Goal: Check status: Check status

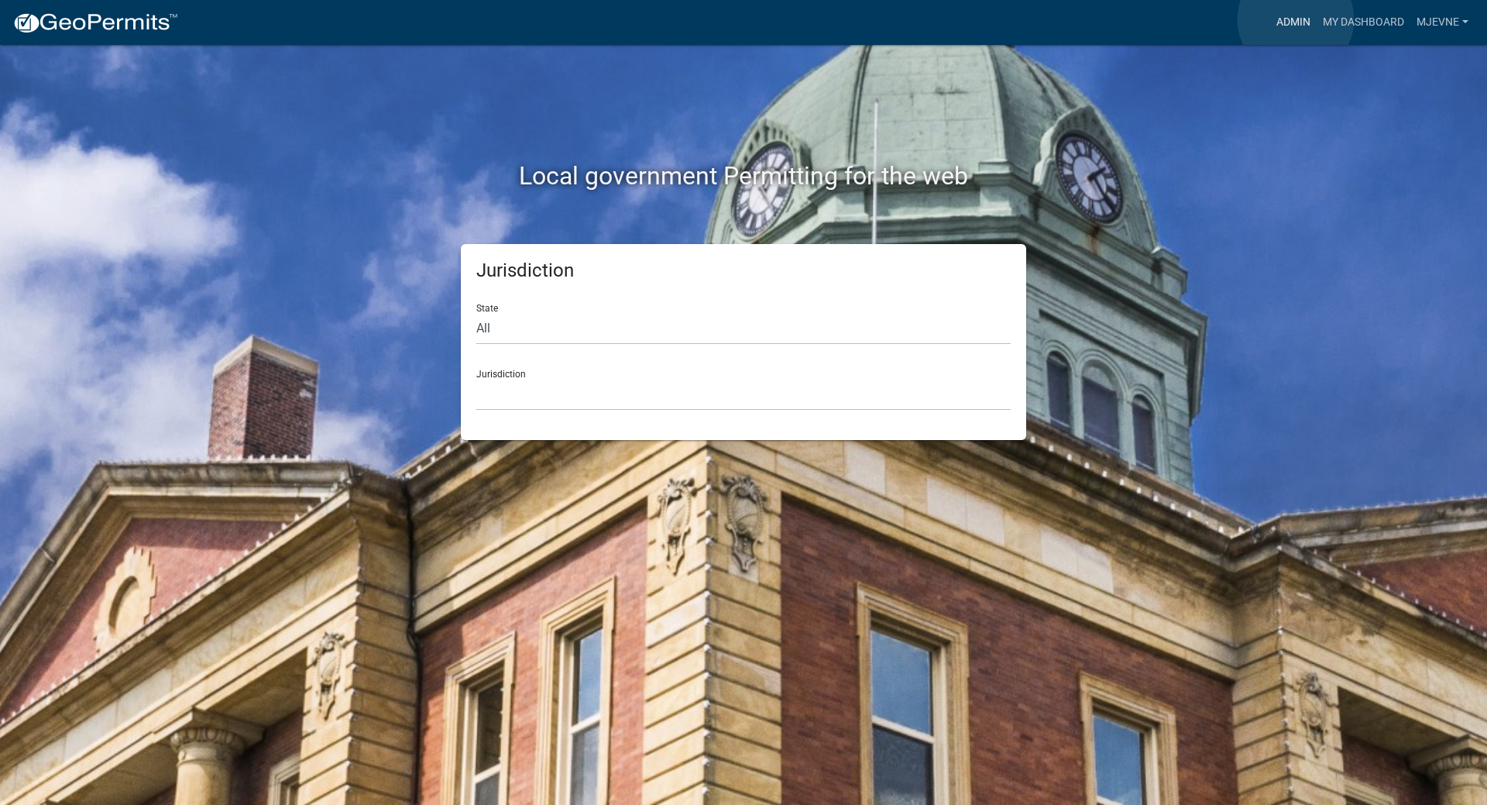
click at [1296, 19] on link "Admin" at bounding box center [1294, 22] width 46 height 29
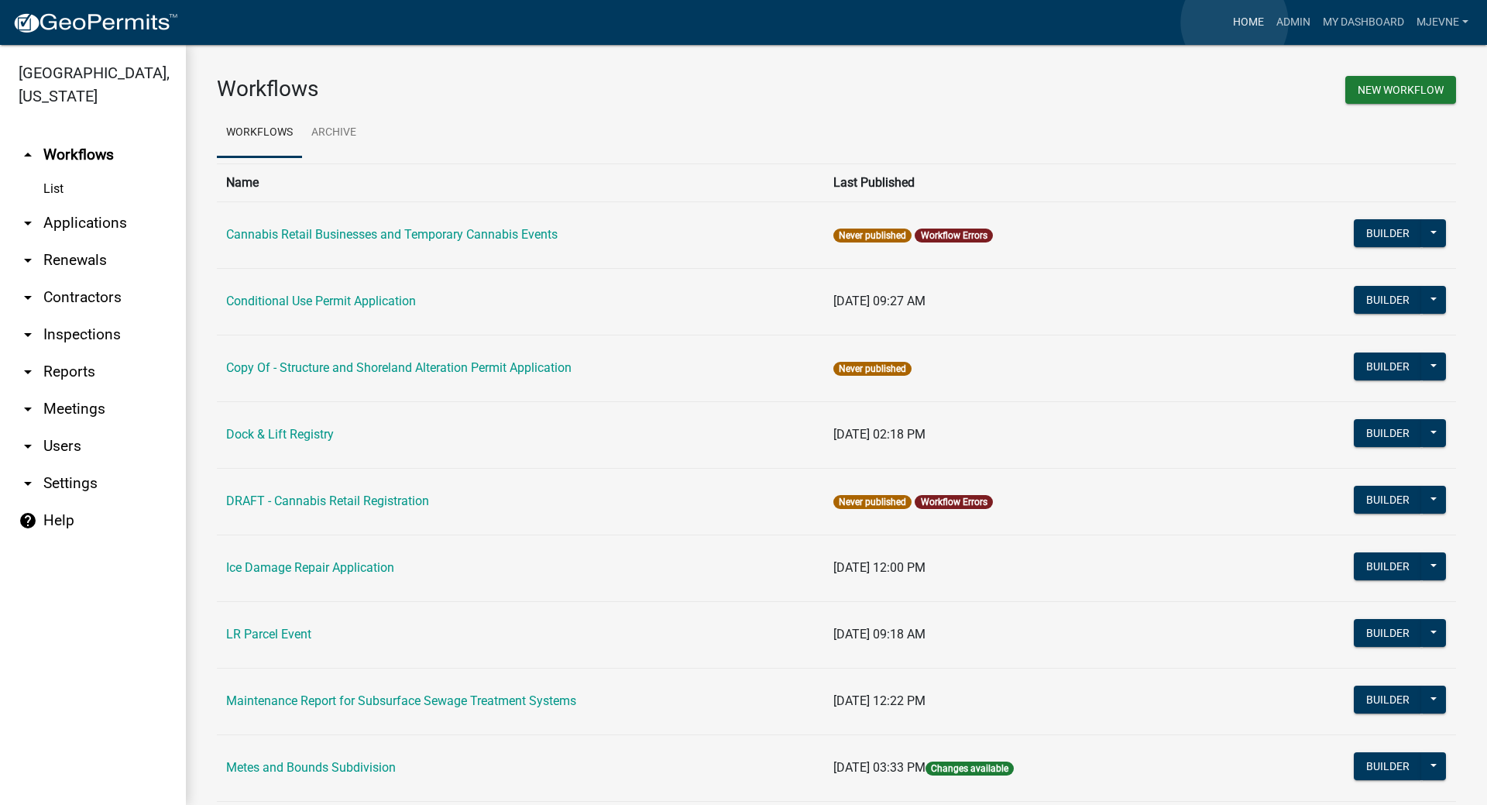
click at [1235, 22] on link "Home" at bounding box center [1248, 22] width 43 height 29
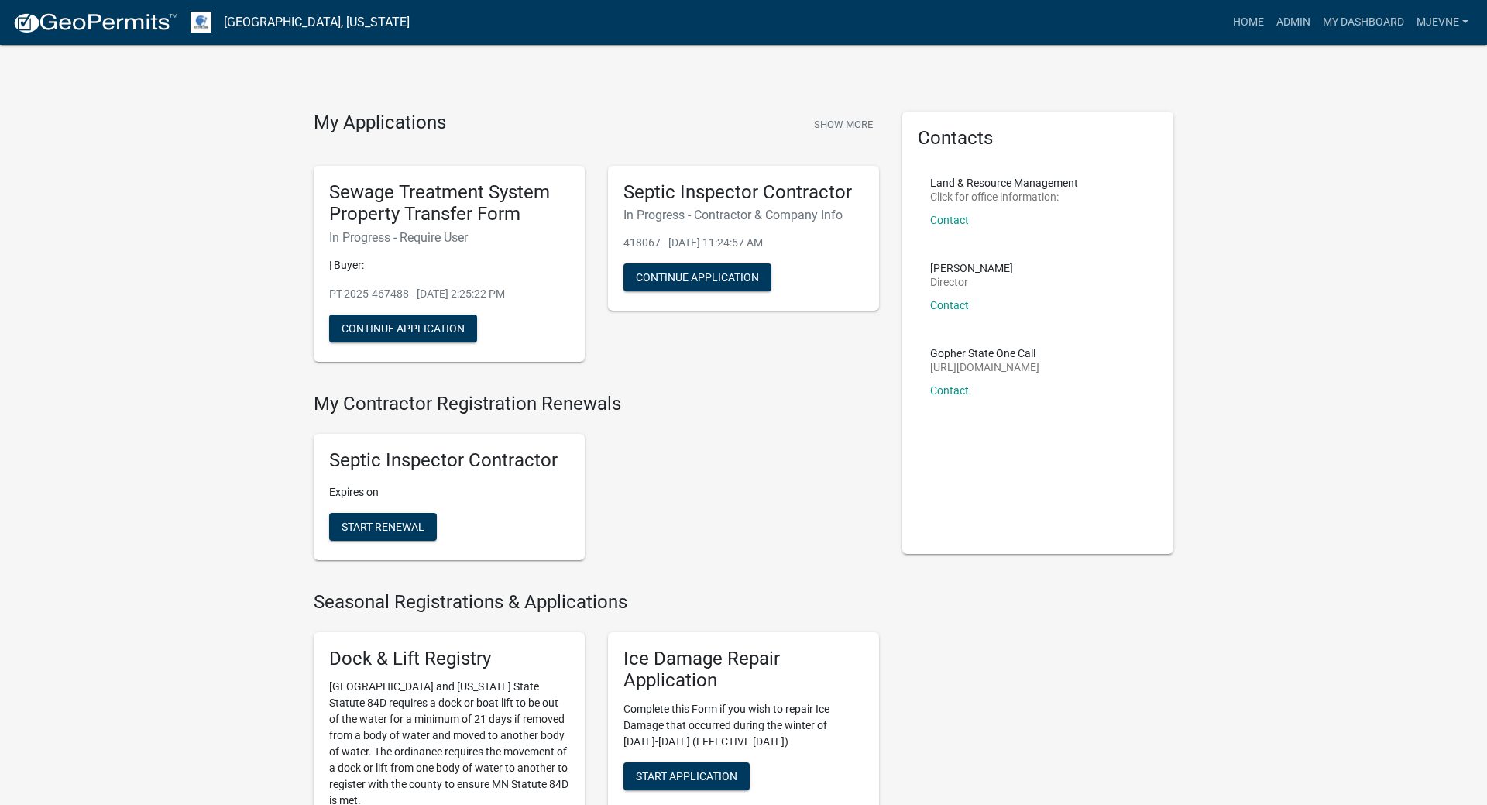
drag, startPoint x: 174, startPoint y: 613, endPoint x: 174, endPoint y: 363, distance: 250.2
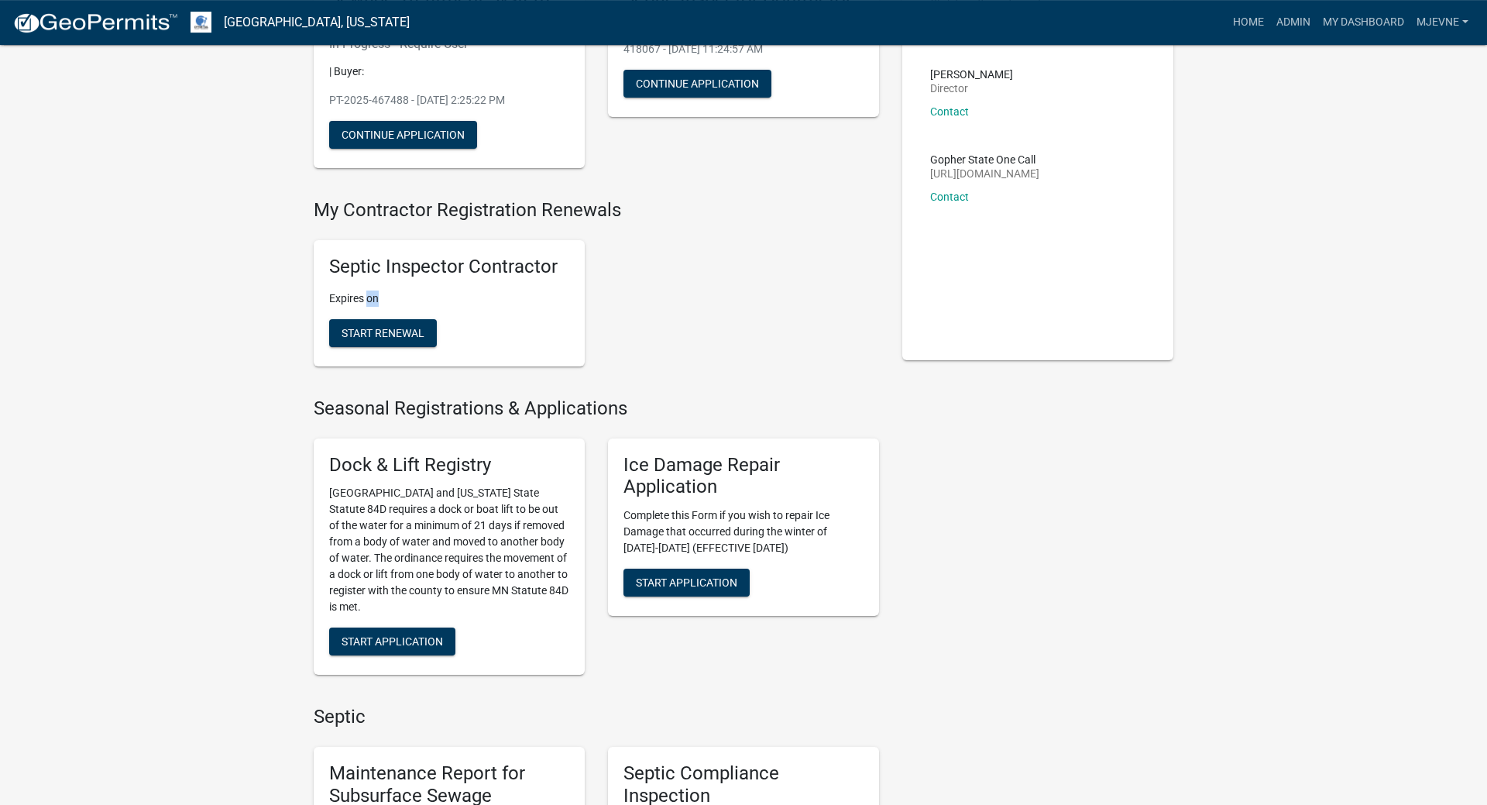
scroll to position [198, 0]
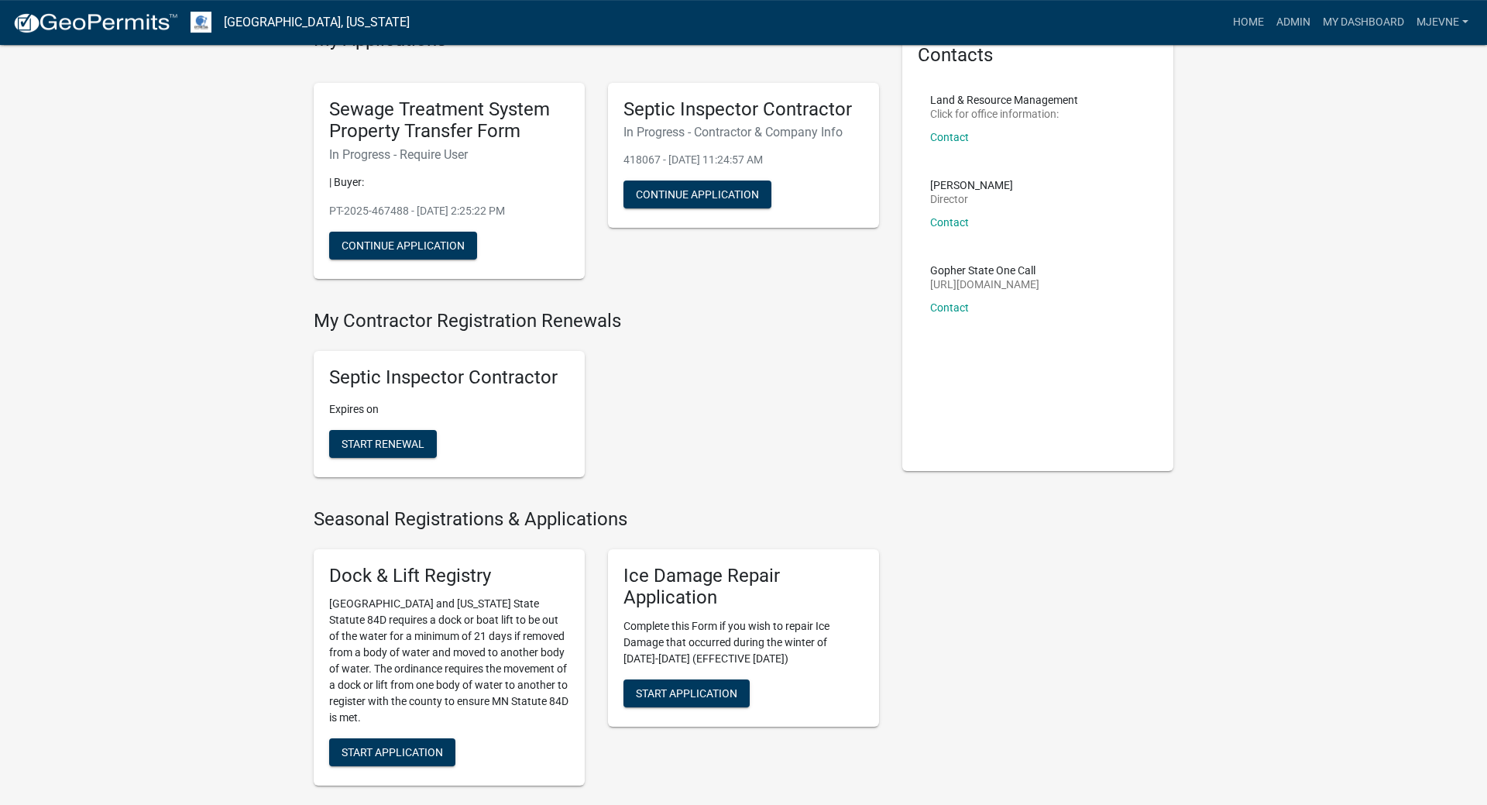
scroll to position [0, 0]
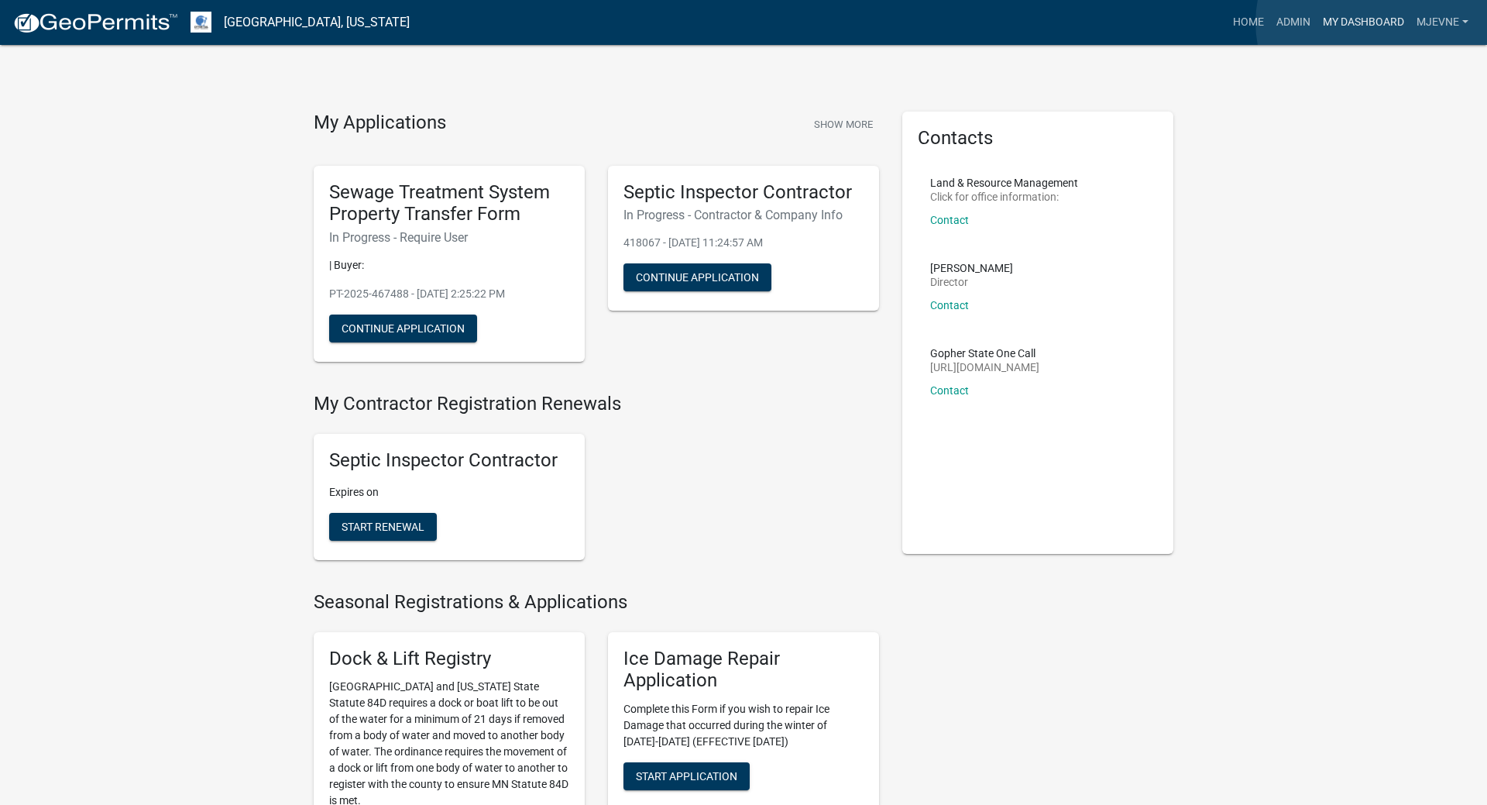
click at [1374, 22] on link "My Dashboard" at bounding box center [1364, 22] width 94 height 29
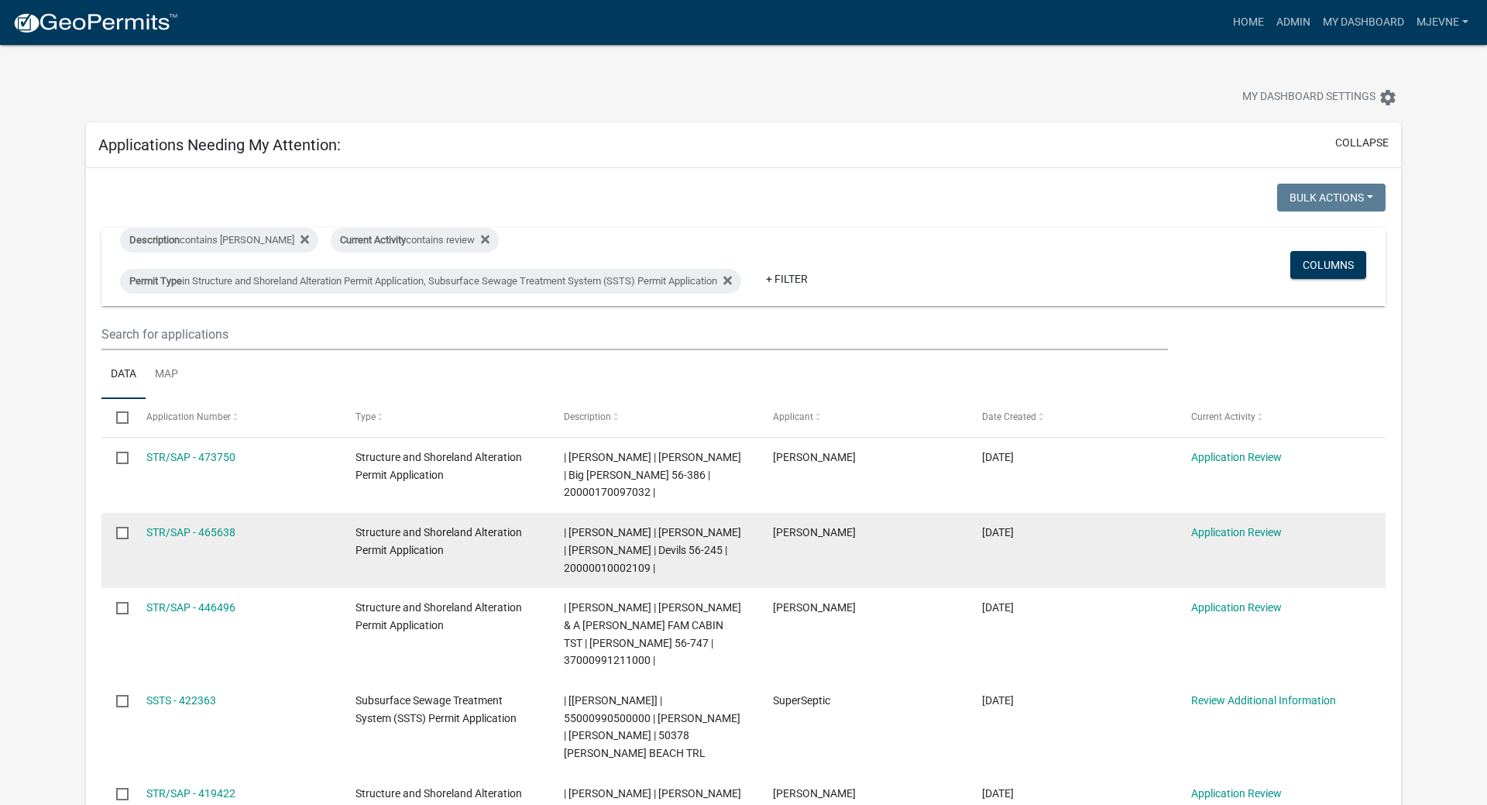
drag, startPoint x: 566, startPoint y: 583, endPoint x: 652, endPoint y: 595, distance: 87.6
click at [652, 588] on datatable-body-cell "| [PERSON_NAME] | [PERSON_NAME] | [PERSON_NAME] | Devils 56-245 | 2000001000210…" at bounding box center [653, 550] width 209 height 75
click at [621, 574] on span "| [PERSON_NAME] | [PERSON_NAME] | [PERSON_NAME] | Devils 56-245 | 2000001000210…" at bounding box center [652, 550] width 177 height 48
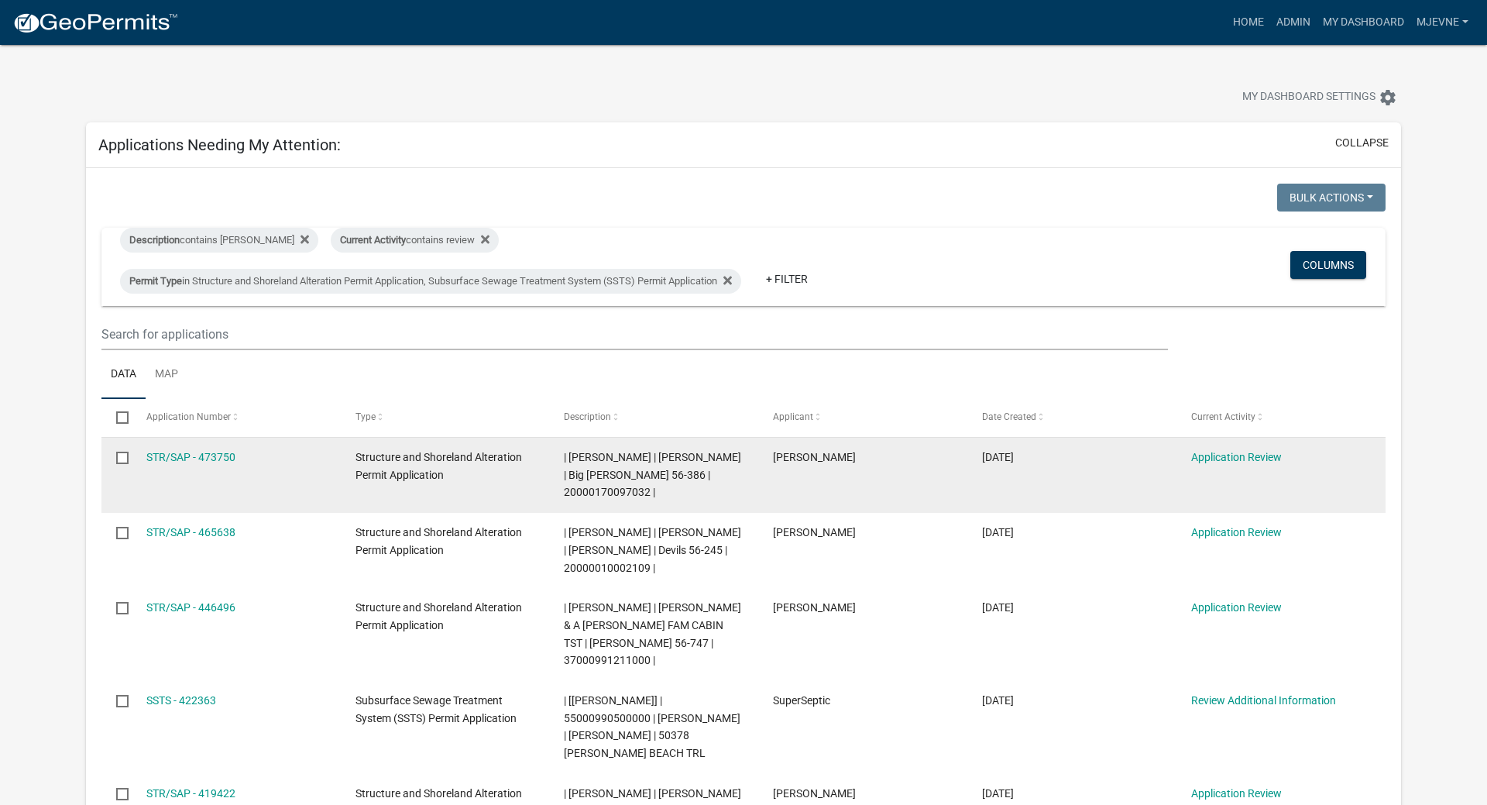
scroll to position [29, 0]
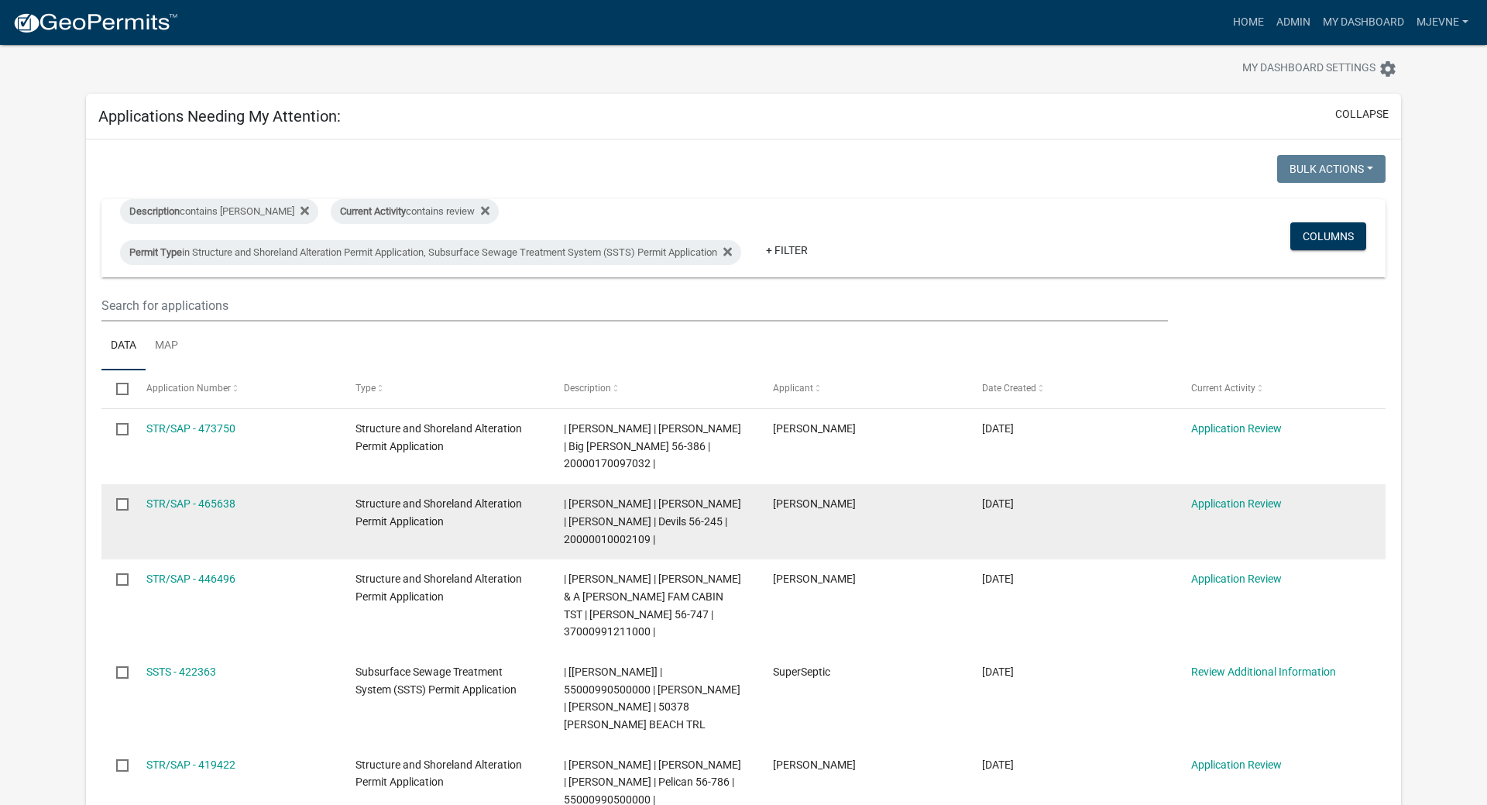
drag, startPoint x: 650, startPoint y: 552, endPoint x: 552, endPoint y: 555, distance: 97.7
click at [552, 555] on datatable-body-cell "| [PERSON_NAME] | [PERSON_NAME] | [PERSON_NAME] | Devils 56-245 | 2000001000210…" at bounding box center [653, 521] width 209 height 75
click at [578, 545] on span "| [PERSON_NAME] | [PERSON_NAME] | [PERSON_NAME] | Devils 56-245 | 2000001000210…" at bounding box center [652, 521] width 177 height 48
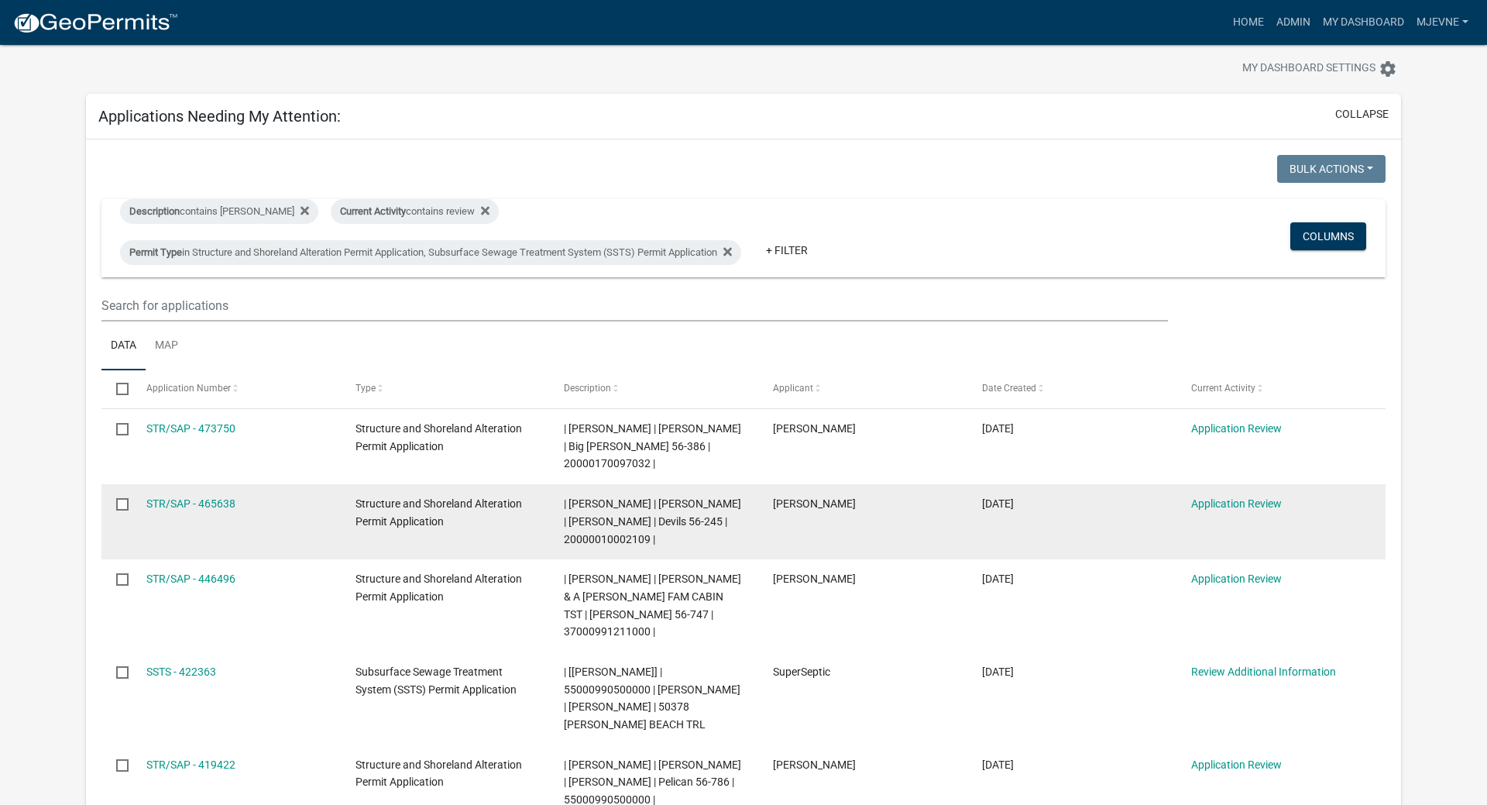
click at [578, 545] on span "| [PERSON_NAME] | [PERSON_NAME] | [PERSON_NAME] | Devils 56-245 | 2000001000210…" at bounding box center [652, 521] width 177 height 48
click at [573, 535] on span "| [PERSON_NAME] | [PERSON_NAME] | [PERSON_NAME] | Devils 56-245 | 2000001000210…" at bounding box center [652, 521] width 177 height 48
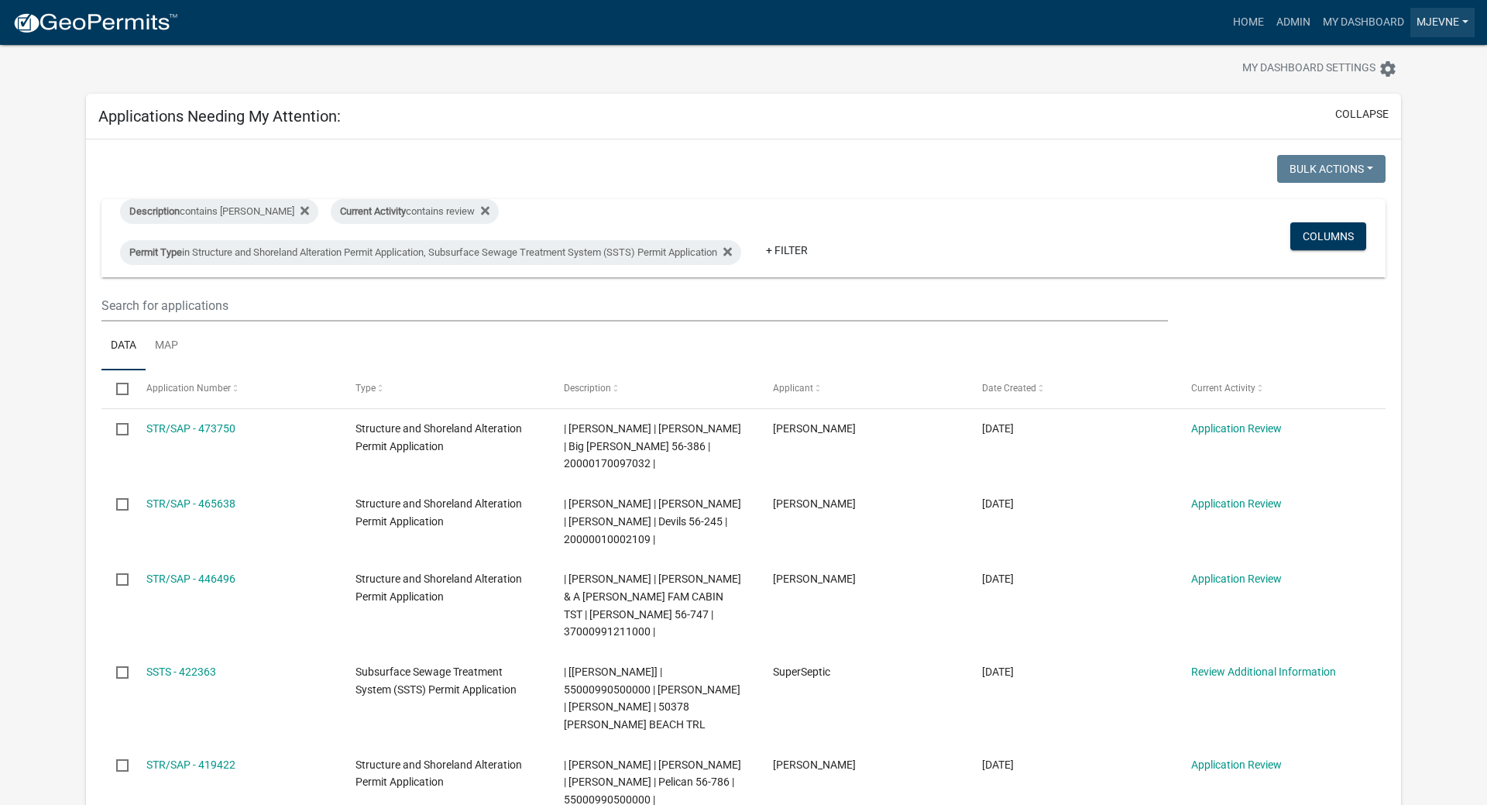
click at [1443, 17] on link "MJevne" at bounding box center [1443, 22] width 64 height 29
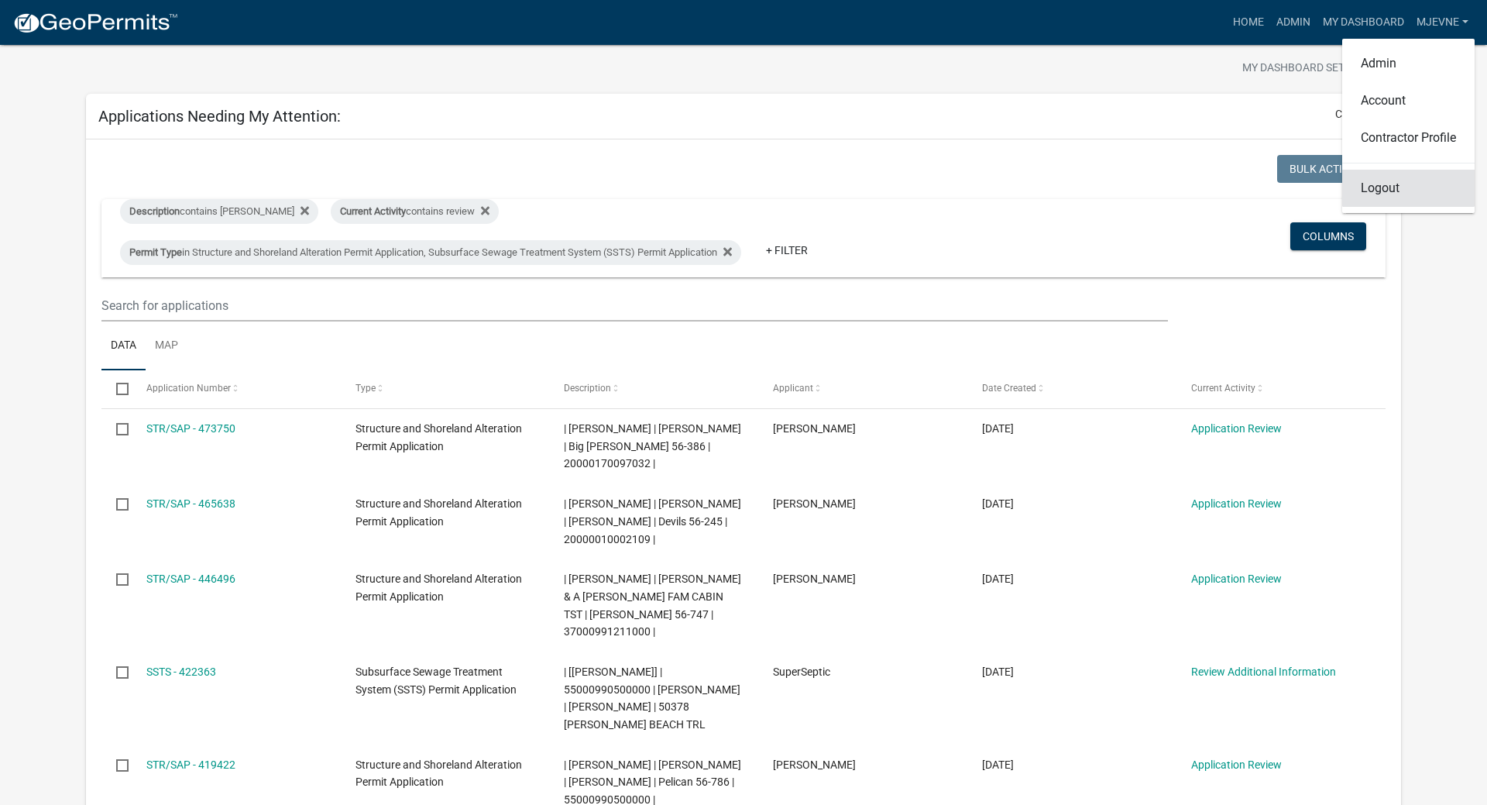
click at [1387, 189] on link "Logout" at bounding box center [1409, 188] width 132 height 37
